Goal: Task Accomplishment & Management: Manage account settings

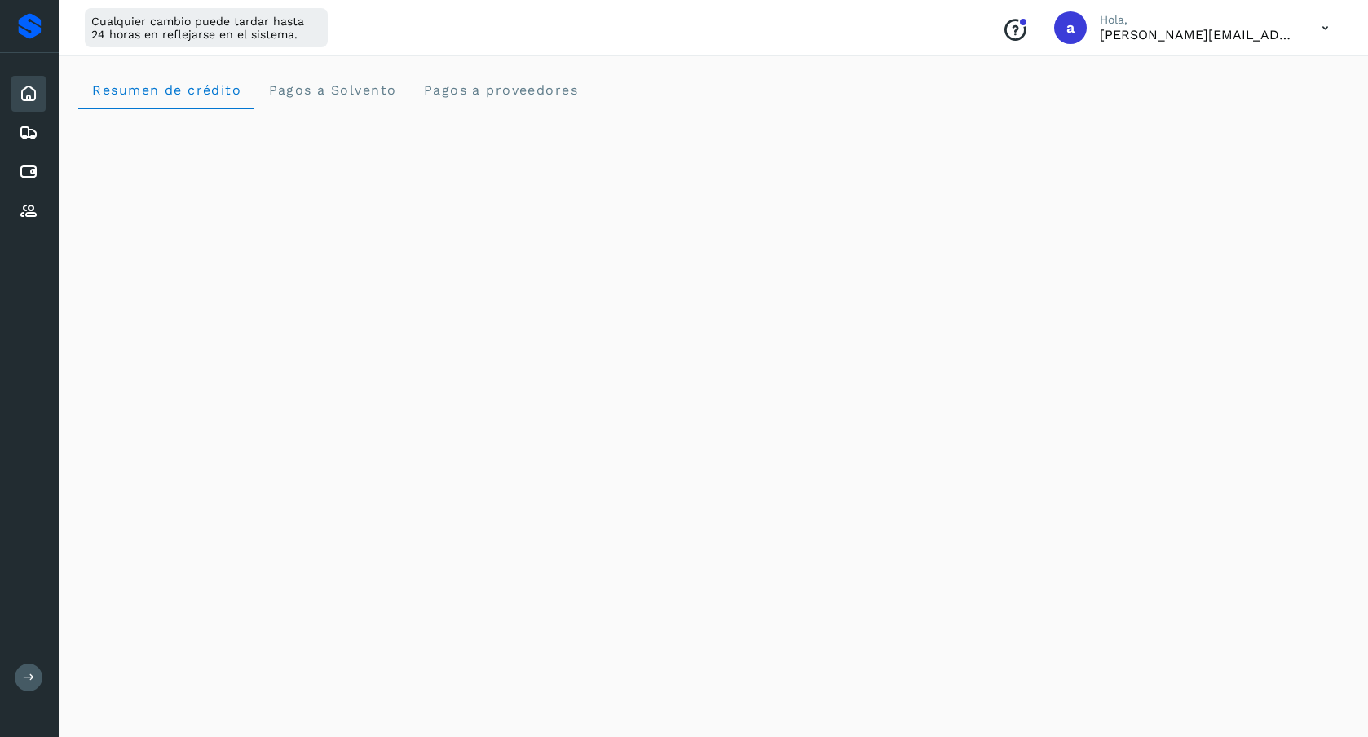
click at [26, 99] on icon at bounding box center [29, 94] width 20 height 20
click at [23, 170] on icon at bounding box center [29, 172] width 20 height 20
